Goal: Task Accomplishment & Management: Use online tool/utility

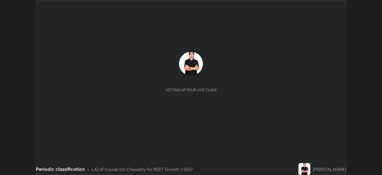
scroll to position [175, 382]
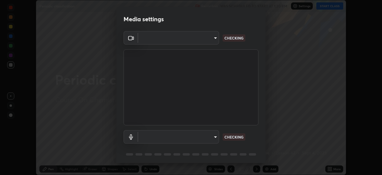
type input "5402053dac797fbd6203b9055fefd71c8703e877445e1219393e3e645ba4b0f2"
click at [155, 138] on body "Erase all Periodic classification Recording WAS SCHEDULED TO START AT 1:30 PM S…" at bounding box center [191, 87] width 382 height 175
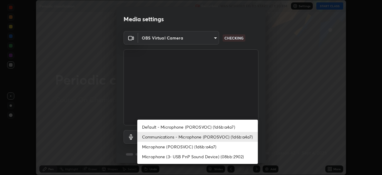
click at [160, 128] on li "Default - Microphone (POROSVOC) (1d6b:a4a7)" at bounding box center [197, 127] width 121 height 10
type input "default"
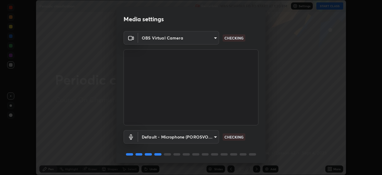
scroll to position [21, 0]
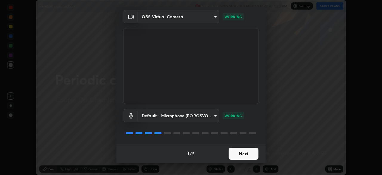
click at [239, 155] on button "Next" at bounding box center [244, 153] width 30 height 12
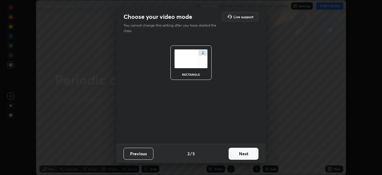
click at [239, 154] on button "Next" at bounding box center [244, 153] width 30 height 12
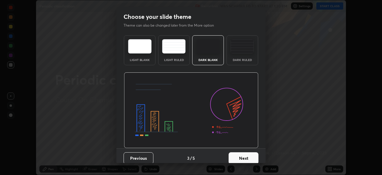
click at [240, 152] on button "Next" at bounding box center [244, 158] width 30 height 12
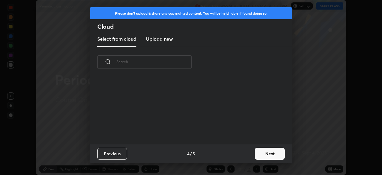
click at [264, 154] on button "Next" at bounding box center [270, 153] width 30 height 12
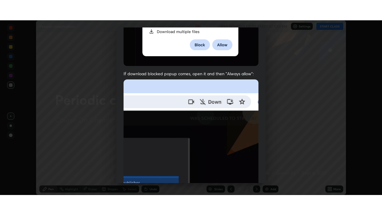
scroll to position [143, 0]
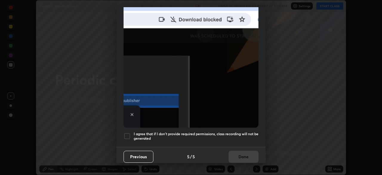
click at [127, 133] on div at bounding box center [127, 135] width 7 height 7
click at [249, 152] on button "Done" at bounding box center [244, 156] width 30 height 12
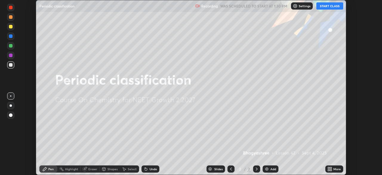
click at [326, 6] on button "START CLASS" at bounding box center [329, 5] width 27 height 7
click at [331, 168] on icon at bounding box center [330, 167] width 1 height 1
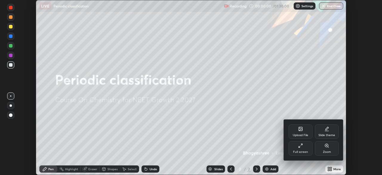
click at [301, 146] on icon at bounding box center [300, 145] width 5 height 5
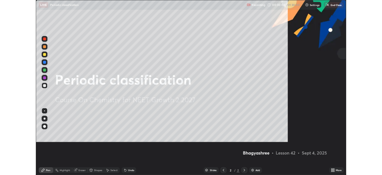
scroll to position [215, 382]
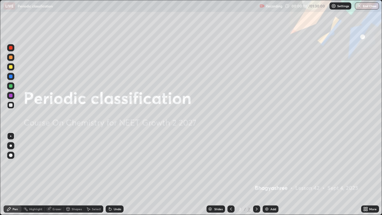
click at [271, 174] on div "Add" at bounding box center [271, 208] width 16 height 7
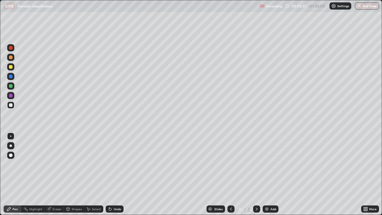
click at [93, 174] on div "Select" at bounding box center [96, 208] width 9 height 3
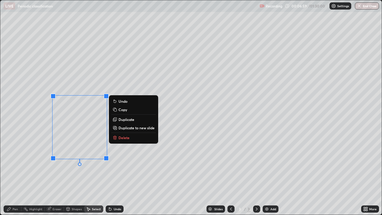
click at [136, 138] on button "Delete" at bounding box center [133, 137] width 44 height 7
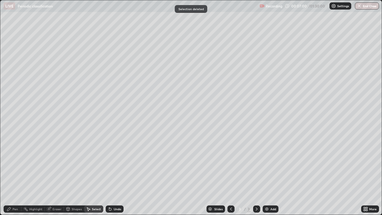
click at [18, 174] on div "Pen" at bounding box center [13, 208] width 18 height 7
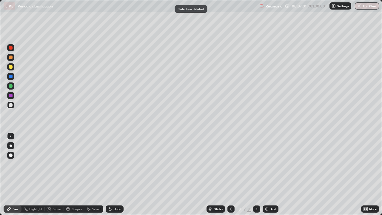
click at [11, 79] on div at bounding box center [10, 76] width 7 height 7
click at [11, 65] on div at bounding box center [11, 67] width 4 height 4
click at [11, 57] on div at bounding box center [11, 57] width 4 height 4
click at [95, 174] on div "Select" at bounding box center [93, 208] width 19 height 7
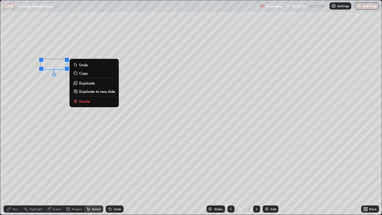
click at [82, 102] on p "Delete" at bounding box center [84, 101] width 11 height 5
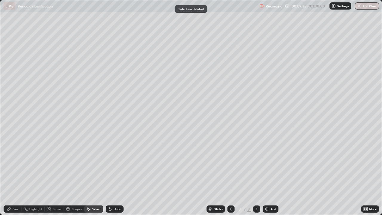
click at [13, 174] on div "Pen" at bounding box center [13, 208] width 18 height 7
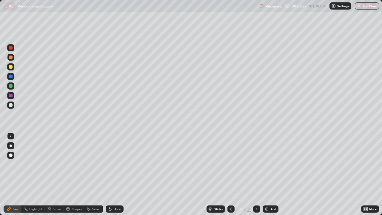
click at [10, 76] on div at bounding box center [11, 77] width 4 height 4
click at [110, 174] on div "Undo" at bounding box center [115, 208] width 18 height 7
click at [114, 174] on div "Undo" at bounding box center [117, 208] width 7 height 3
click at [13, 48] on div at bounding box center [10, 47] width 7 height 7
click at [12, 97] on div at bounding box center [11, 96] width 4 height 4
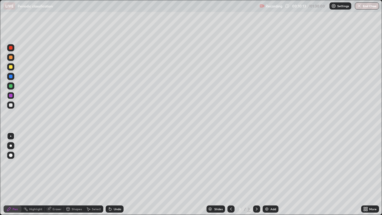
click at [13, 174] on div "Pen" at bounding box center [15, 208] width 5 height 3
click at [11, 76] on div at bounding box center [11, 77] width 4 height 4
click at [112, 174] on div "Undo" at bounding box center [115, 208] width 18 height 7
click at [55, 174] on div "Eraser" at bounding box center [57, 208] width 9 height 3
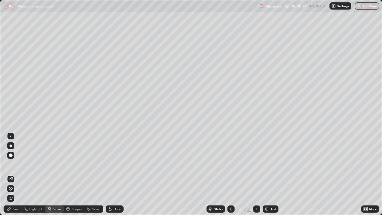
click at [14, 174] on div "Pen" at bounding box center [13, 208] width 18 height 7
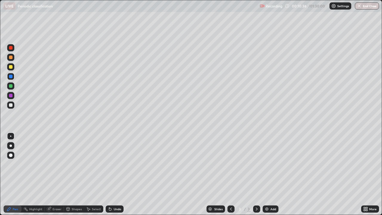
click at [50, 174] on icon at bounding box center [49, 208] width 5 height 5
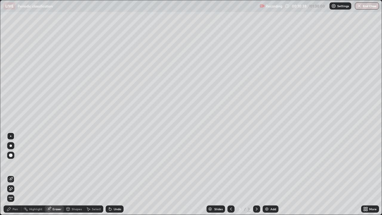
click at [15, 174] on div "Pen" at bounding box center [13, 208] width 18 height 7
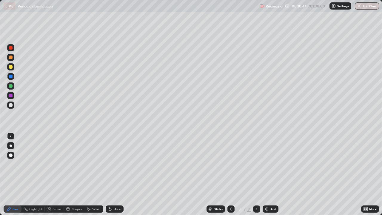
click at [10, 97] on div at bounding box center [11, 96] width 4 height 4
click at [92, 174] on div "Select" at bounding box center [93, 208] width 19 height 7
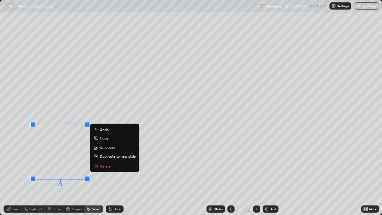
click at [110, 169] on button "Delete" at bounding box center [114, 165] width 44 height 7
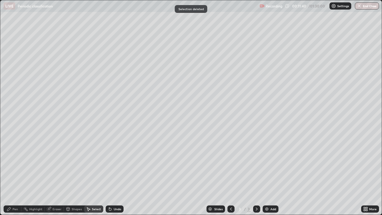
click at [13, 174] on div "Pen" at bounding box center [15, 208] width 5 height 3
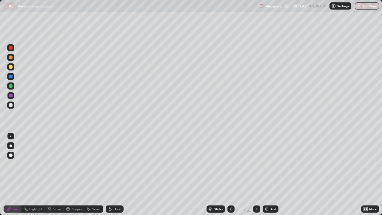
click at [11, 56] on div at bounding box center [11, 57] width 4 height 4
click at [11, 67] on div at bounding box center [11, 67] width 4 height 4
click at [11, 47] on div at bounding box center [11, 48] width 4 height 4
click at [12, 95] on div at bounding box center [11, 96] width 4 height 4
click at [10, 47] on div at bounding box center [11, 48] width 4 height 4
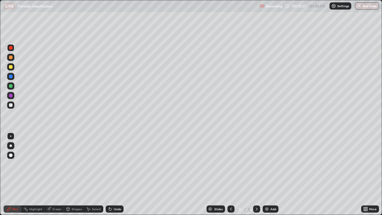
click at [12, 86] on div at bounding box center [11, 86] width 4 height 4
click at [9, 86] on div at bounding box center [11, 86] width 4 height 4
click at [268, 174] on img at bounding box center [266, 208] width 5 height 5
click at [11, 66] on div at bounding box center [11, 67] width 4 height 4
click at [14, 86] on div at bounding box center [10, 85] width 7 height 7
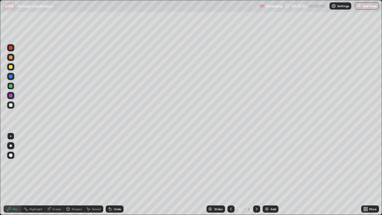
click at [12, 105] on div at bounding box center [11, 105] width 4 height 4
click at [11, 96] on div at bounding box center [11, 96] width 4 height 4
click at [11, 105] on div at bounding box center [11, 105] width 4 height 4
click at [11, 78] on div at bounding box center [11, 77] width 4 height 4
click at [11, 86] on div at bounding box center [11, 86] width 4 height 4
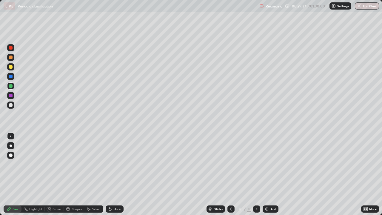
click at [9, 104] on div at bounding box center [11, 105] width 4 height 4
click at [109, 174] on icon at bounding box center [109, 207] width 1 height 1
click at [75, 174] on div "Shapes" at bounding box center [74, 208] width 20 height 7
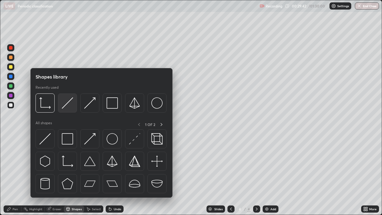
click at [67, 110] on div at bounding box center [67, 102] width 19 height 19
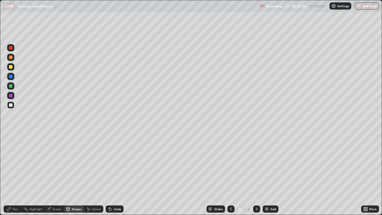
click at [14, 174] on div "Pen" at bounding box center [15, 208] width 5 height 3
click at [11, 67] on div at bounding box center [11, 67] width 4 height 4
click at [13, 49] on div at bounding box center [10, 47] width 7 height 7
click at [109, 174] on icon at bounding box center [109, 207] width 1 height 1
click at [109, 174] on icon at bounding box center [110, 209] width 2 height 2
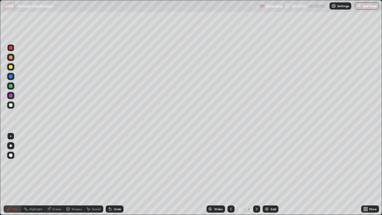
click at [111, 174] on icon at bounding box center [110, 208] width 5 height 5
click at [114, 174] on div "Undo" at bounding box center [117, 208] width 7 height 3
click at [112, 174] on div "Undo" at bounding box center [115, 208] width 18 height 7
click at [13, 77] on div at bounding box center [10, 76] width 7 height 7
click at [10, 48] on div at bounding box center [11, 48] width 4 height 4
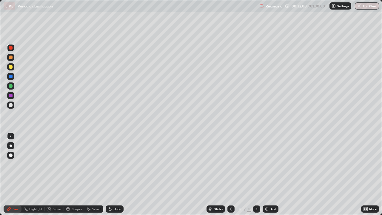
click at [14, 93] on div at bounding box center [10, 96] width 7 height 10
click at [14, 94] on div at bounding box center [10, 95] width 7 height 7
click at [9, 104] on div at bounding box center [11, 105] width 4 height 4
click at [14, 48] on div at bounding box center [10, 47] width 7 height 7
click at [8, 57] on div at bounding box center [10, 57] width 7 height 7
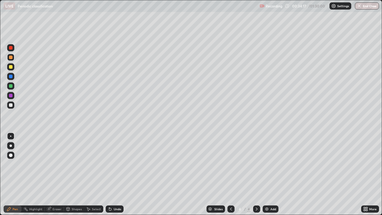
click at [110, 174] on icon at bounding box center [110, 209] width 2 height 2
click at [11, 47] on div at bounding box center [11, 48] width 4 height 4
click at [114, 174] on div "Undo" at bounding box center [117, 208] width 7 height 3
click at [111, 174] on icon at bounding box center [110, 208] width 5 height 5
click at [110, 174] on div "Undo" at bounding box center [115, 208] width 18 height 7
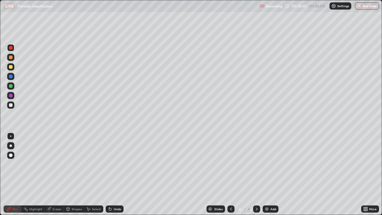
click at [109, 174] on div "Undo" at bounding box center [115, 208] width 18 height 7
click at [108, 174] on div "Undo" at bounding box center [115, 208] width 18 height 7
click at [109, 174] on div "Undo" at bounding box center [115, 208] width 18 height 7
click at [108, 174] on div "Undo" at bounding box center [115, 208] width 18 height 7
click at [110, 174] on div "Undo" at bounding box center [115, 208] width 18 height 7
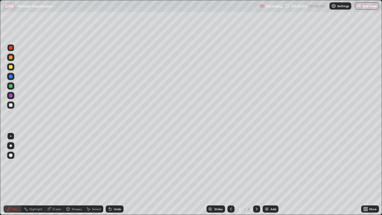
click at [110, 174] on icon at bounding box center [110, 208] width 5 height 5
click at [112, 174] on div "Undo" at bounding box center [115, 208] width 18 height 7
click at [110, 174] on div "Undo" at bounding box center [115, 208] width 18 height 7
click at [11, 77] on div at bounding box center [11, 77] width 4 height 4
click at [272, 174] on div "Add" at bounding box center [273, 208] width 6 height 3
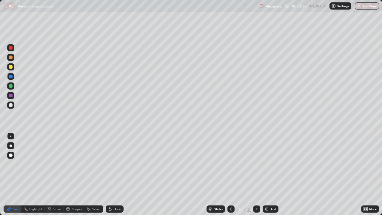
click at [11, 89] on div at bounding box center [10, 85] width 7 height 7
click at [231, 174] on icon at bounding box center [231, 208] width 2 height 3
click at [256, 174] on icon at bounding box center [257, 208] width 2 height 3
click at [11, 104] on div at bounding box center [11, 105] width 4 height 4
click at [77, 174] on div "Shapes" at bounding box center [77, 208] width 10 height 3
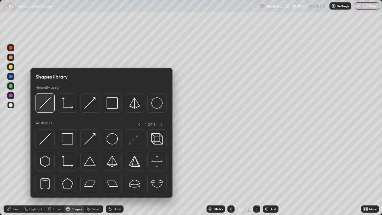
click at [47, 105] on img at bounding box center [44, 102] width 11 height 11
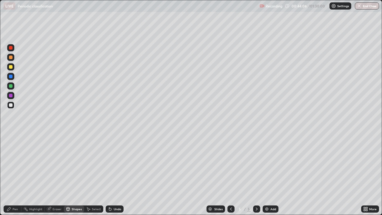
click at [14, 174] on div "Pen" at bounding box center [15, 208] width 5 height 3
click at [12, 66] on div at bounding box center [11, 67] width 4 height 4
click at [12, 106] on div at bounding box center [11, 105] width 4 height 4
click at [12, 65] on div at bounding box center [11, 67] width 4 height 4
click at [10, 108] on div at bounding box center [10, 104] width 7 height 7
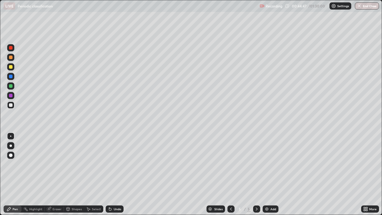
click at [109, 174] on icon at bounding box center [109, 207] width 1 height 1
click at [96, 174] on div "Select" at bounding box center [96, 208] width 9 height 3
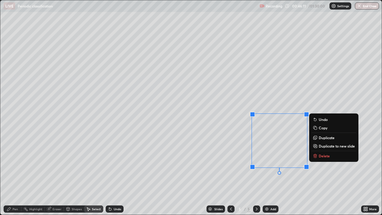
click at [318, 158] on button "Delete" at bounding box center [334, 155] width 44 height 7
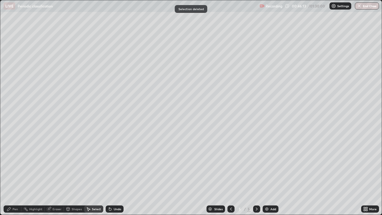
click at [15, 174] on div "Pen" at bounding box center [15, 208] width 5 height 3
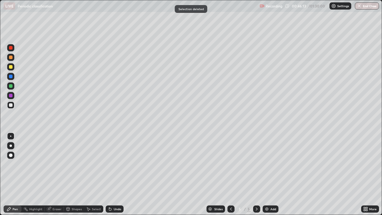
click at [10, 106] on div at bounding box center [11, 105] width 4 height 4
click at [11, 65] on div at bounding box center [11, 67] width 4 height 4
click at [268, 174] on img at bounding box center [266, 208] width 5 height 5
click at [98, 174] on div "Select" at bounding box center [96, 208] width 9 height 3
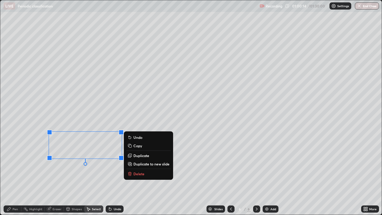
click at [144, 173] on button "Delete" at bounding box center [148, 173] width 44 height 7
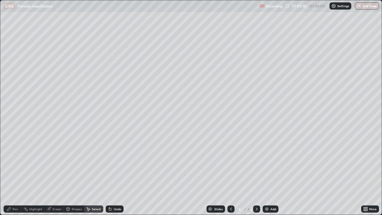
click at [15, 174] on div "Pen" at bounding box center [15, 208] width 5 height 3
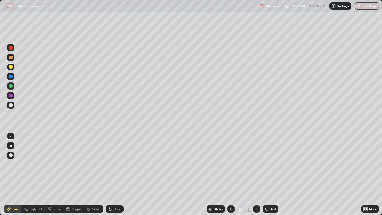
click at [52, 174] on div "Eraser" at bounding box center [54, 208] width 19 height 7
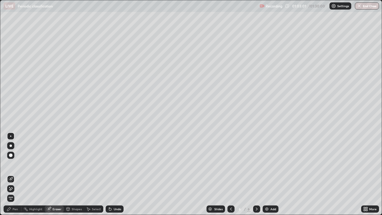
click at [19, 174] on div "Pen" at bounding box center [13, 208] width 18 height 7
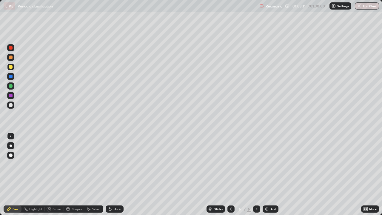
click at [12, 106] on div at bounding box center [11, 105] width 4 height 4
click at [116, 174] on div "Undo" at bounding box center [115, 208] width 18 height 7
click at [111, 174] on icon at bounding box center [110, 208] width 5 height 5
click at [10, 67] on div at bounding box center [11, 67] width 4 height 4
click at [12, 107] on div at bounding box center [10, 104] width 7 height 7
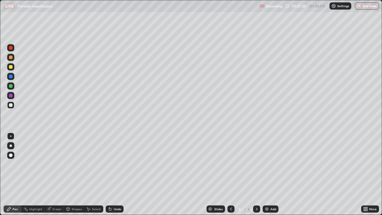
click at [11, 76] on div at bounding box center [11, 77] width 4 height 4
click at [12, 50] on div at bounding box center [10, 47] width 7 height 7
click at [56, 174] on div "Eraser" at bounding box center [54, 208] width 19 height 7
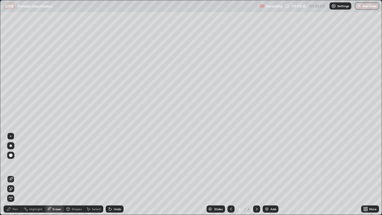
click at [12, 174] on div "Pen" at bounding box center [13, 208] width 18 height 7
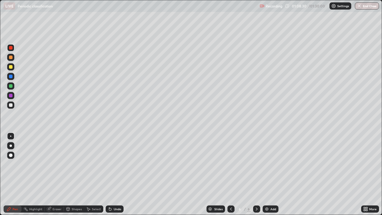
click at [12, 74] on div at bounding box center [10, 76] width 7 height 7
click at [268, 174] on div "Add" at bounding box center [271, 208] width 16 height 7
click at [13, 106] on div at bounding box center [10, 104] width 7 height 7
click at [12, 49] on div at bounding box center [11, 48] width 4 height 4
click at [11, 76] on div at bounding box center [11, 77] width 4 height 4
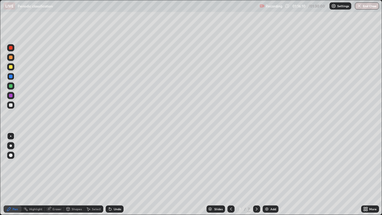
click at [12, 105] on div at bounding box center [11, 105] width 4 height 4
click at [111, 174] on icon at bounding box center [110, 208] width 5 height 5
click at [114, 174] on div "Undo" at bounding box center [117, 208] width 7 height 3
click at [112, 174] on div "Undo" at bounding box center [115, 208] width 18 height 7
click at [114, 174] on div "Undo" at bounding box center [117, 208] width 7 height 3
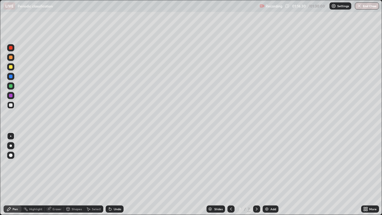
click at [112, 174] on div "Undo" at bounding box center [115, 208] width 18 height 7
click at [11, 105] on div at bounding box center [11, 105] width 4 height 4
click at [12, 67] on div at bounding box center [11, 67] width 4 height 4
click at [11, 48] on div at bounding box center [11, 48] width 4 height 4
click at [12, 104] on div at bounding box center [11, 105] width 4 height 4
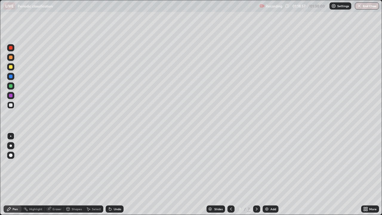
click at [12, 105] on div at bounding box center [11, 105] width 4 height 4
click at [10, 47] on div at bounding box center [11, 48] width 4 height 4
click at [12, 75] on div at bounding box center [10, 76] width 7 height 7
click at [12, 45] on div at bounding box center [10, 47] width 7 height 7
click at [58, 174] on div "Eraser" at bounding box center [57, 208] width 9 height 3
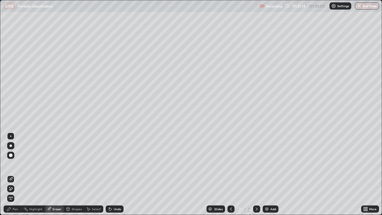
click at [17, 174] on div "Pen" at bounding box center [15, 208] width 5 height 3
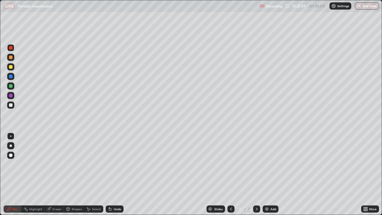
click at [271, 174] on div "Add" at bounding box center [271, 208] width 16 height 7
click at [10, 105] on div at bounding box center [11, 105] width 4 height 4
click at [11, 96] on div at bounding box center [11, 96] width 4 height 4
click at [12, 78] on div at bounding box center [11, 77] width 4 height 4
click at [11, 105] on div at bounding box center [11, 105] width 4 height 4
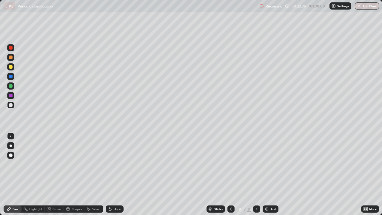
click at [10, 77] on div at bounding box center [11, 77] width 4 height 4
click at [12, 95] on div at bounding box center [11, 96] width 4 height 4
click at [53, 174] on div "Eraser" at bounding box center [57, 208] width 9 height 3
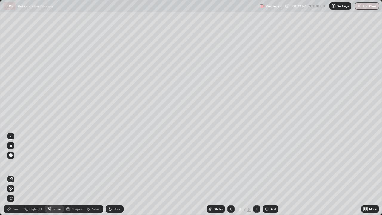
click at [15, 174] on div "Pen" at bounding box center [15, 208] width 5 height 3
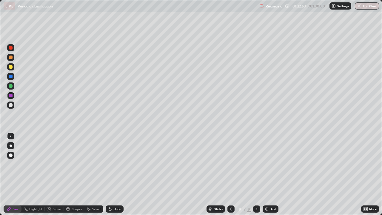
click at [11, 105] on div at bounding box center [11, 105] width 4 height 4
click at [11, 67] on div at bounding box center [11, 67] width 4 height 4
click at [114, 174] on div "Undo" at bounding box center [117, 208] width 7 height 3
click at [114, 174] on div "Undo" at bounding box center [115, 208] width 18 height 7
click at [53, 174] on div "Eraser" at bounding box center [57, 208] width 9 height 3
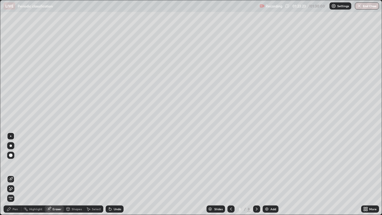
click at [14, 174] on div "Pen" at bounding box center [15, 208] width 5 height 3
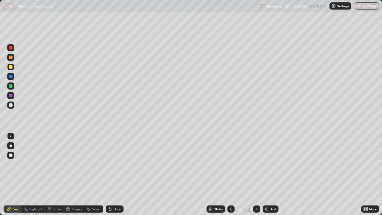
click at [12, 104] on div at bounding box center [11, 105] width 4 height 4
click at [11, 67] on div at bounding box center [11, 67] width 4 height 4
click at [366, 174] on icon at bounding box center [366, 207] width 1 height 1
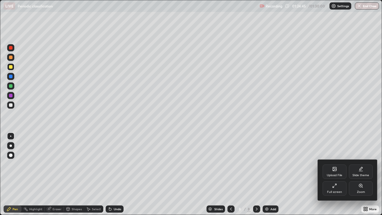
click at [337, 174] on div "Full screen" at bounding box center [335, 188] width 24 height 14
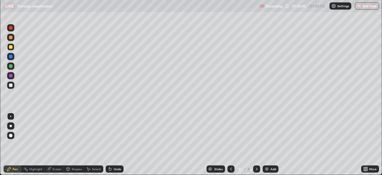
scroll to position [29663, 29456]
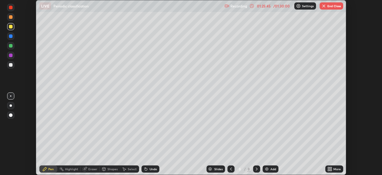
click at [322, 7] on img "button" at bounding box center [323, 6] width 5 height 5
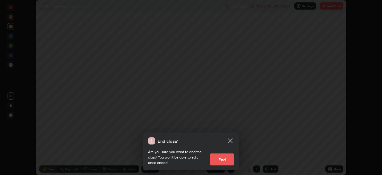
click at [223, 158] on button "End" at bounding box center [222, 159] width 24 height 12
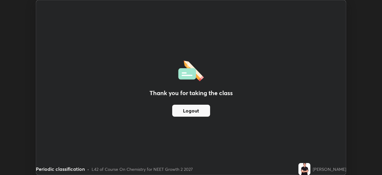
click at [207, 114] on button "Logout" at bounding box center [191, 110] width 38 height 12
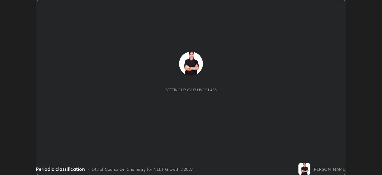
scroll to position [175, 382]
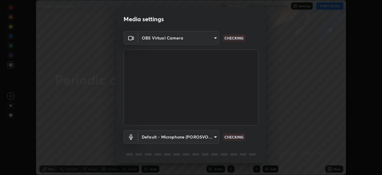
type input "5402053dac797fbd6203b9055fefd71c8703e877445e1219393e3e645ba4b0f2"
click at [162, 38] on body "Erase all Periodic classification Recording CLASS STARTS IN 1 MIN Settings STAR…" at bounding box center [191, 87] width 382 height 175
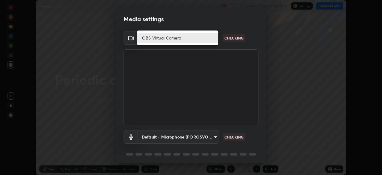
click at [162, 38] on li "OBS Virtual Camera" at bounding box center [177, 38] width 81 height 10
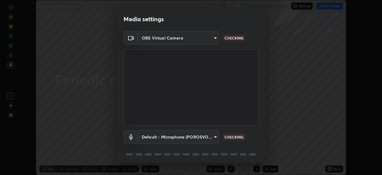
click at [172, 139] on body "Erase all Periodic classification Recording CLASS STARTS IN 1 MIN Settings STAR…" at bounding box center [191, 87] width 382 height 175
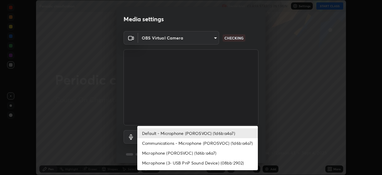
click at [155, 135] on li "Default - Microphone (POROSVOC) (1d6b:a4a7)" at bounding box center [197, 133] width 121 height 10
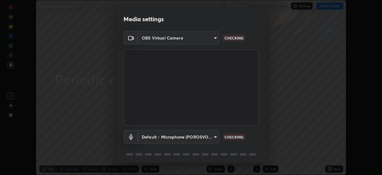
scroll to position [21, 0]
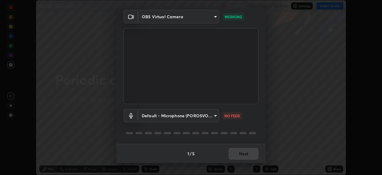
click at [175, 115] on body "Erase all Periodic classification Recording CLASS STARTS IN 1 MIN Settings STAR…" at bounding box center [191, 87] width 382 height 175
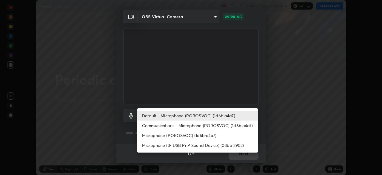
click at [169, 123] on li "Communications - Microphone (POROSVOC) (1d6b:a4a7)" at bounding box center [197, 125] width 121 height 10
type input "communications"
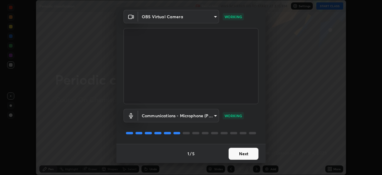
click at [249, 154] on button "Next" at bounding box center [244, 153] width 30 height 12
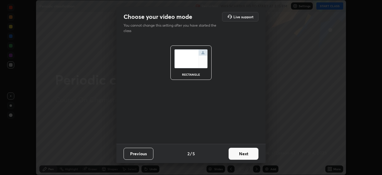
click at [250, 154] on button "Next" at bounding box center [244, 153] width 30 height 12
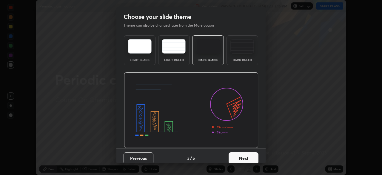
click at [253, 155] on button "Next" at bounding box center [244, 158] width 30 height 12
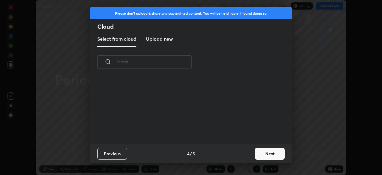
click at [269, 153] on button "Next" at bounding box center [270, 153] width 30 height 12
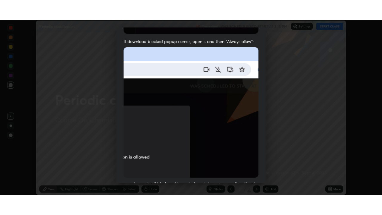
scroll to position [143, 0]
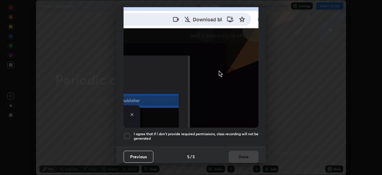
click at [127, 132] on div at bounding box center [127, 135] width 7 height 7
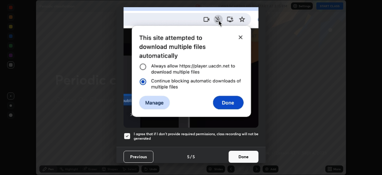
click at [247, 154] on button "Done" at bounding box center [244, 156] width 30 height 12
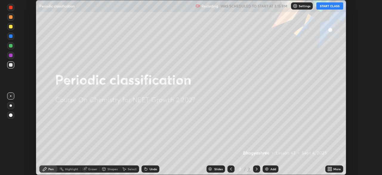
click at [331, 169] on icon at bounding box center [330, 169] width 1 height 1
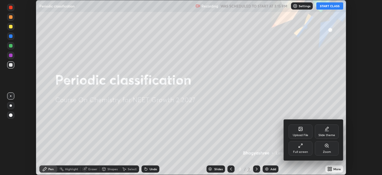
click at [302, 150] on div "Full screen" at bounding box center [300, 151] width 15 height 3
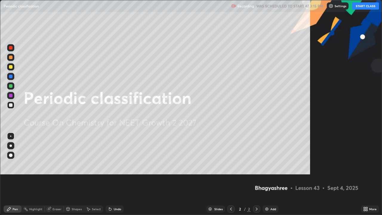
scroll to position [215, 382]
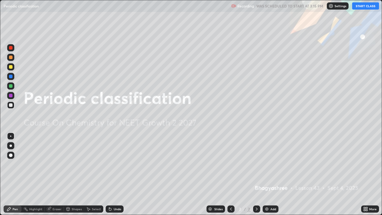
click at [360, 6] on button "START CLASS" at bounding box center [365, 5] width 27 height 7
click at [266, 174] on div "Add" at bounding box center [271, 208] width 16 height 7
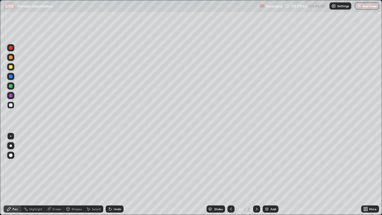
click at [56, 174] on div "Eraser" at bounding box center [57, 208] width 9 height 3
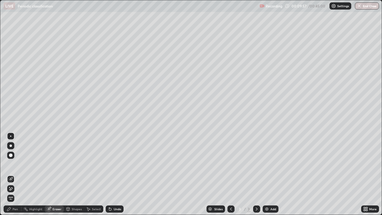
click at [17, 174] on div "Pen" at bounding box center [13, 208] width 18 height 7
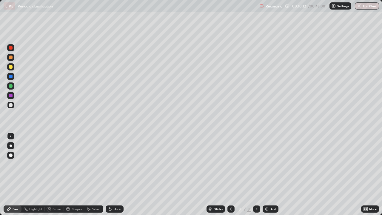
click at [13, 67] on div at bounding box center [10, 66] width 7 height 7
click at [13, 107] on div at bounding box center [10, 104] width 7 height 7
click at [12, 75] on div at bounding box center [11, 77] width 4 height 4
click at [108, 174] on icon at bounding box center [110, 208] width 5 height 5
click at [109, 174] on icon at bounding box center [109, 207] width 1 height 1
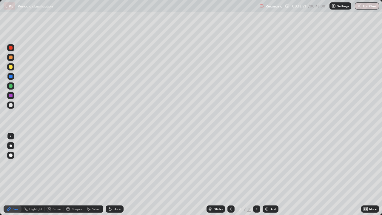
click at [112, 174] on div "Undo" at bounding box center [115, 208] width 18 height 7
click at [114, 174] on div "Undo" at bounding box center [117, 208] width 7 height 3
click at [269, 174] on div "Add" at bounding box center [271, 208] width 16 height 7
click at [11, 107] on div at bounding box center [11, 105] width 4 height 4
click at [109, 174] on icon at bounding box center [109, 207] width 1 height 1
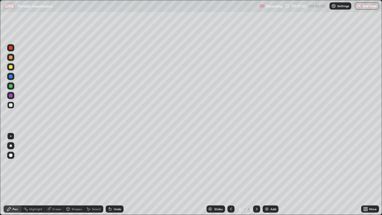
click at [109, 174] on icon at bounding box center [110, 208] width 5 height 5
click at [11, 77] on div at bounding box center [11, 77] width 4 height 4
click at [11, 96] on div at bounding box center [11, 96] width 4 height 4
click at [59, 174] on div "Eraser" at bounding box center [54, 208] width 19 height 7
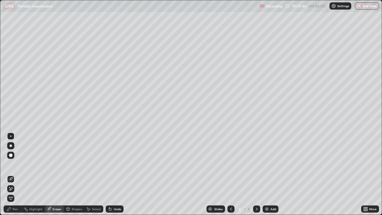
click at [89, 174] on div "Select" at bounding box center [93, 208] width 19 height 7
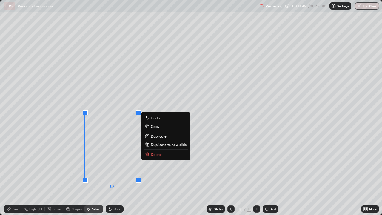
click at [149, 154] on icon at bounding box center [147, 154] width 5 height 5
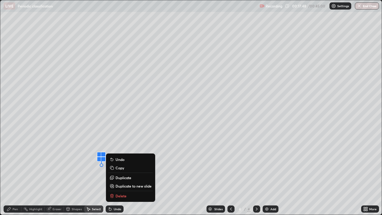
click at [121, 174] on p "Delete" at bounding box center [120, 195] width 11 height 5
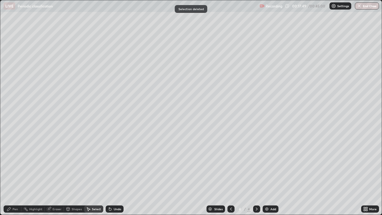
click at [12, 174] on div "Pen" at bounding box center [13, 208] width 18 height 7
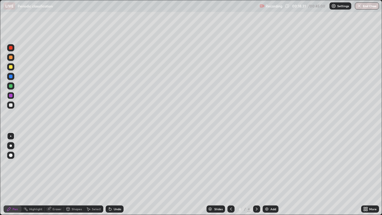
click at [11, 86] on div at bounding box center [11, 86] width 4 height 4
click at [114, 174] on div "Undo" at bounding box center [117, 208] width 7 height 3
click at [11, 103] on div at bounding box center [10, 104] width 7 height 7
click at [12, 96] on div at bounding box center [11, 96] width 4 height 4
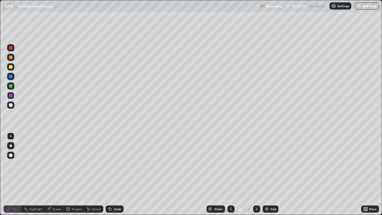
click at [13, 104] on div at bounding box center [10, 104] width 7 height 7
click at [111, 174] on icon at bounding box center [110, 208] width 5 height 5
click at [109, 174] on icon at bounding box center [109, 207] width 1 height 1
click at [112, 174] on div "Undo" at bounding box center [115, 208] width 18 height 7
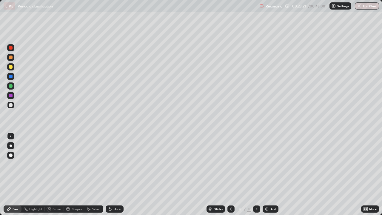
click at [12, 96] on div at bounding box center [11, 96] width 4 height 4
click at [10, 49] on div at bounding box center [11, 48] width 4 height 4
click at [114, 174] on div "Undo" at bounding box center [117, 208] width 7 height 3
click at [11, 75] on div at bounding box center [11, 77] width 4 height 4
click at [12, 99] on div at bounding box center [10, 95] width 7 height 7
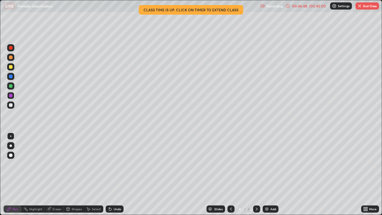
click at [362, 8] on button "End Class" at bounding box center [367, 5] width 24 height 7
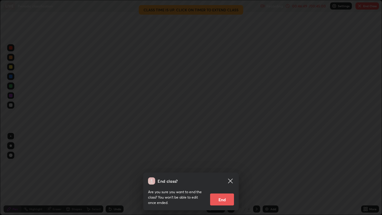
click at [228, 174] on button "End" at bounding box center [222, 199] width 24 height 12
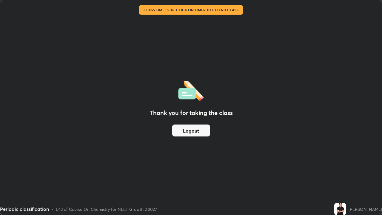
click at [206, 129] on button "Logout" at bounding box center [191, 130] width 38 height 12
